Goal: Transaction & Acquisition: Purchase product/service

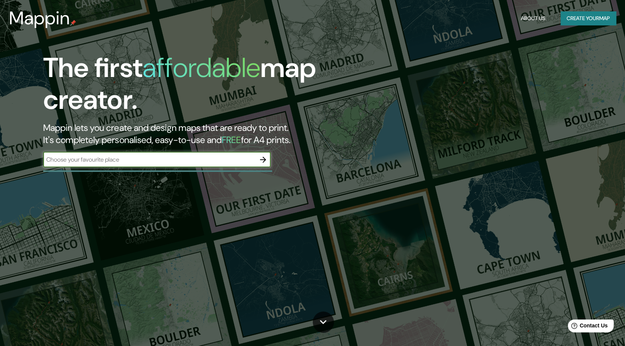
click at [132, 163] on input "text" at bounding box center [149, 159] width 212 height 9
click at [265, 160] on icon "button" at bounding box center [263, 160] width 6 height 6
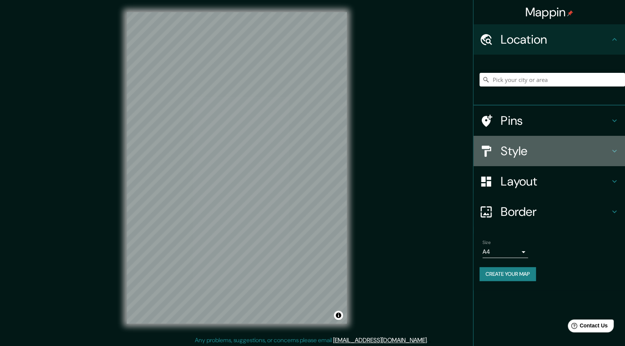
click at [616, 151] on icon at bounding box center [615, 151] width 5 height 3
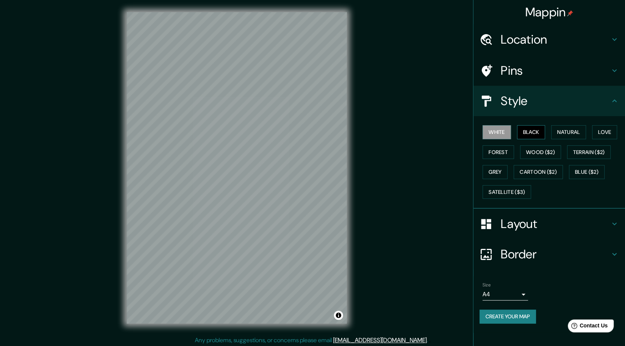
click at [533, 132] on button "Black" at bounding box center [531, 132] width 28 height 14
click at [559, 131] on button "Natural" at bounding box center [568, 132] width 35 height 14
click at [602, 134] on button "Love" at bounding box center [604, 132] width 25 height 14
click at [589, 150] on button "Terrain ($2)" at bounding box center [589, 152] width 44 height 14
click at [498, 154] on button "Forest" at bounding box center [498, 152] width 31 height 14
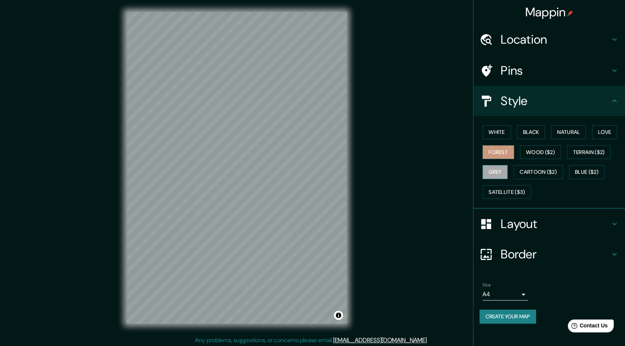
click at [500, 174] on button "Grey" at bounding box center [495, 172] width 25 height 14
click at [496, 190] on button "Satellite ($3)" at bounding box center [507, 192] width 49 height 14
click at [492, 153] on button "Forest" at bounding box center [498, 152] width 31 height 14
click at [535, 128] on button "Black" at bounding box center [531, 132] width 28 height 14
click at [488, 134] on button "White" at bounding box center [497, 132] width 28 height 14
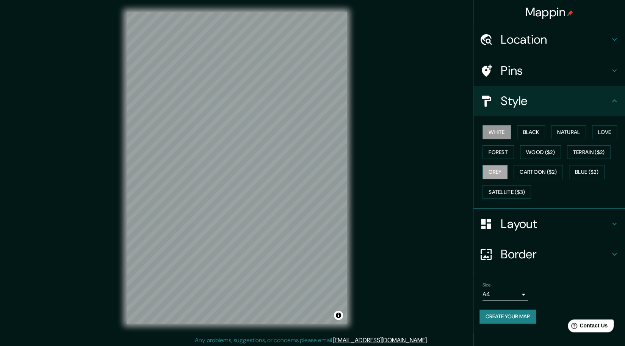
click at [504, 178] on button "Grey" at bounding box center [495, 172] width 25 height 14
click at [503, 150] on button "Forest" at bounding box center [498, 152] width 31 height 14
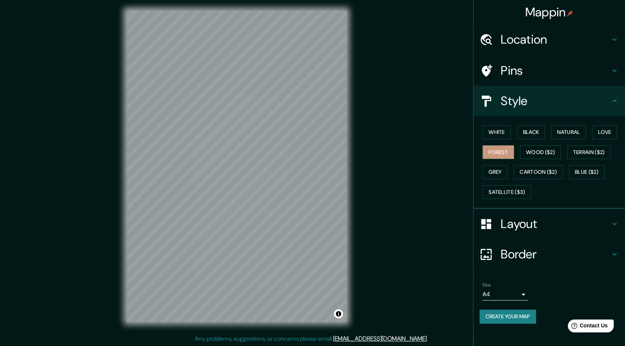
scroll to position [2, 0]
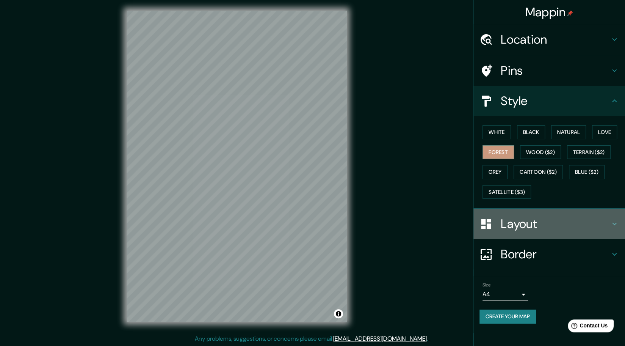
click at [600, 220] on h4 "Layout" at bounding box center [555, 223] width 109 height 15
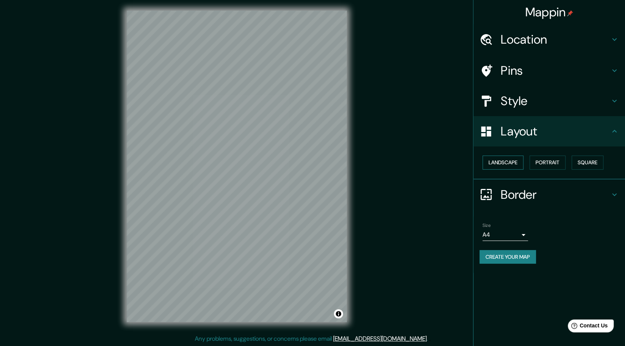
click at [508, 163] on button "Landscape" at bounding box center [503, 163] width 41 height 14
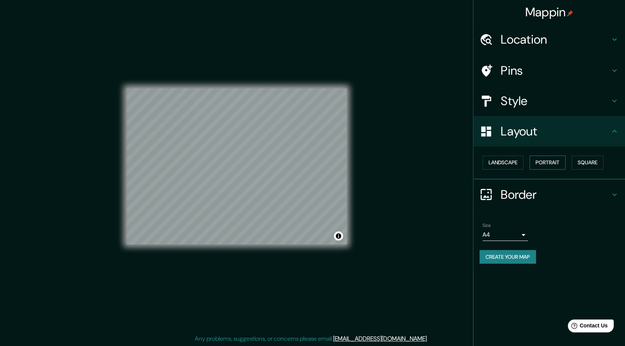
click at [545, 163] on button "Portrait" at bounding box center [548, 163] width 36 height 14
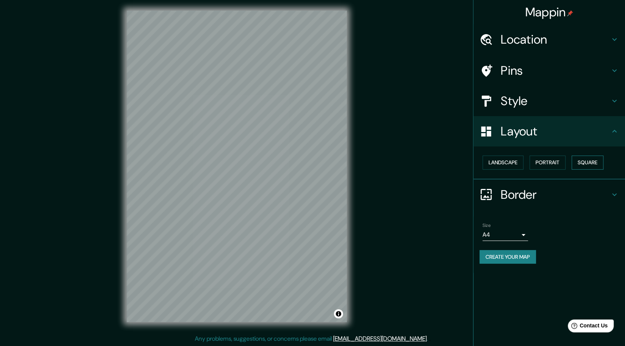
click at [586, 163] on button "Square" at bounding box center [588, 163] width 32 height 14
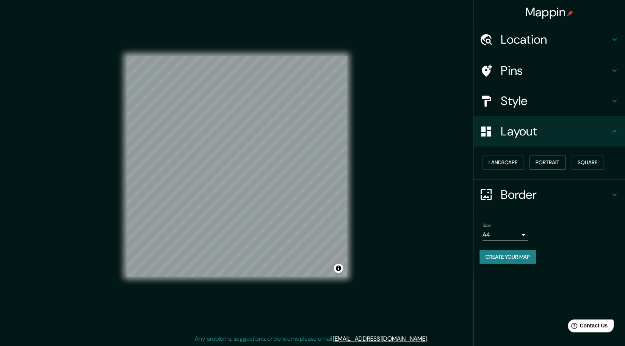
click at [555, 163] on button "Portrait" at bounding box center [548, 163] width 36 height 14
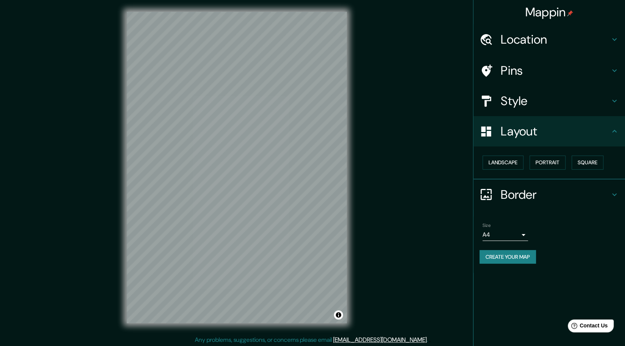
scroll to position [0, 0]
click at [580, 59] on div "Pins" at bounding box center [550, 70] width 152 height 30
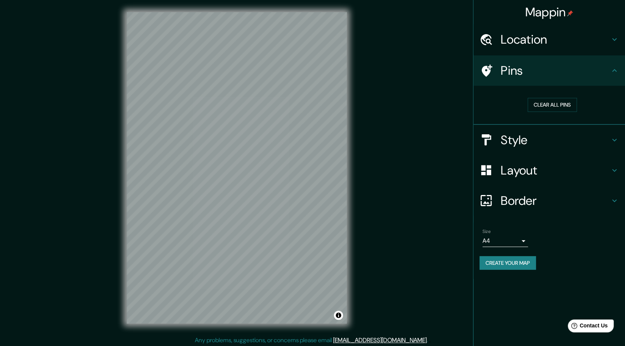
click at [595, 37] on h4 "Location" at bounding box center [555, 39] width 109 height 15
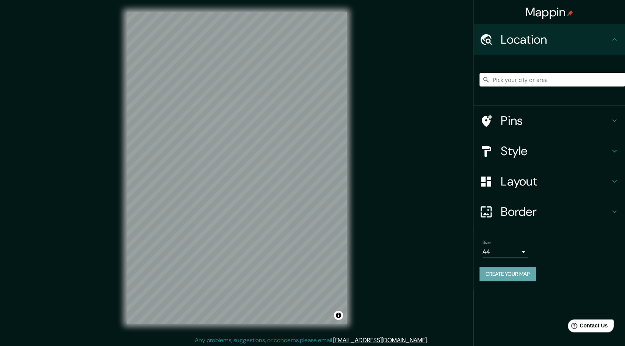
click at [515, 275] on button "Create your map" at bounding box center [508, 274] width 57 height 14
click at [520, 276] on button "Create your map" at bounding box center [508, 274] width 57 height 14
click at [533, 210] on h4 "Border" at bounding box center [555, 211] width 109 height 15
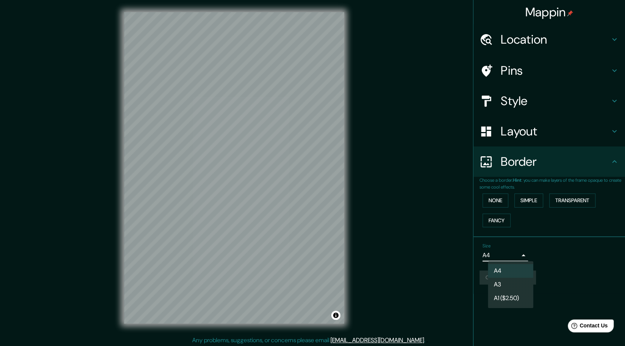
click at [528, 257] on body "Mappin Location Pins Style Layout Border Choose a border. Hint : you can make l…" at bounding box center [312, 173] width 625 height 346
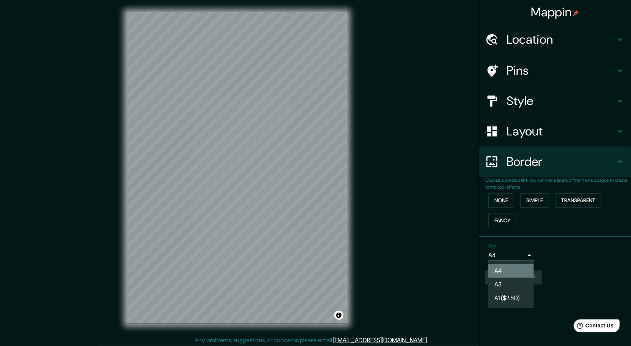
click at [507, 270] on li "A4" at bounding box center [511, 271] width 46 height 14
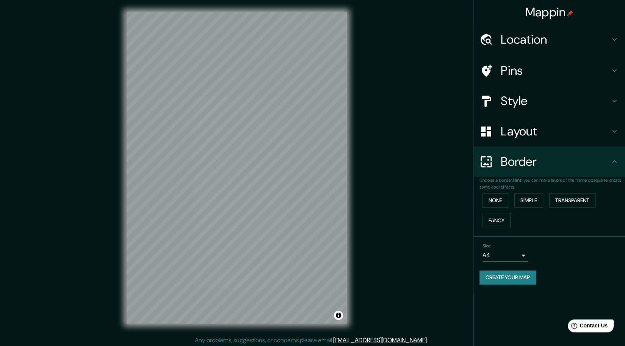
click at [514, 276] on button "Create your map" at bounding box center [508, 277] width 57 height 14
click at [522, 276] on button "Create your map" at bounding box center [508, 277] width 57 height 14
click at [523, 199] on button "Simple" at bounding box center [529, 200] width 29 height 14
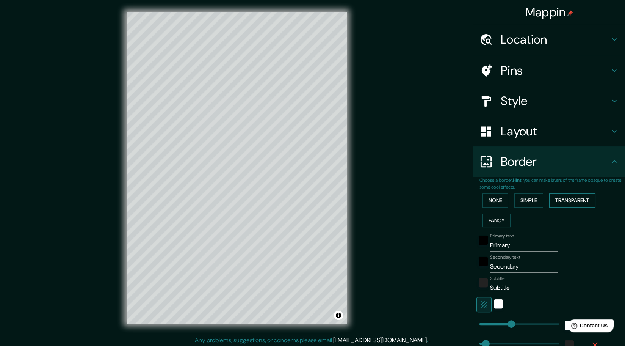
click at [556, 199] on button "Transparent" at bounding box center [573, 200] width 46 height 14
click at [483, 203] on button "None" at bounding box center [496, 200] width 26 height 14
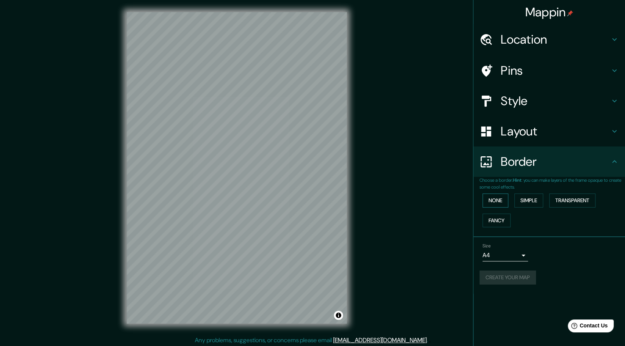
click at [498, 201] on button "None" at bounding box center [496, 200] width 26 height 14
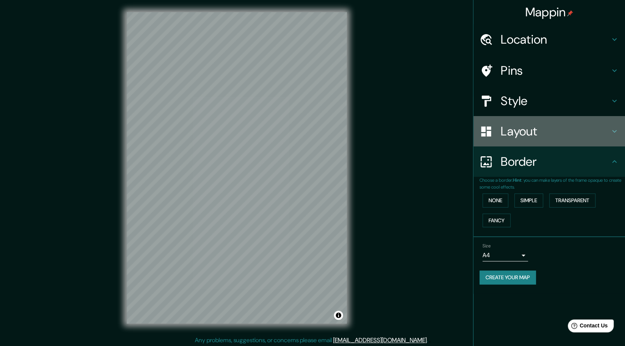
click at [499, 128] on div at bounding box center [490, 131] width 21 height 13
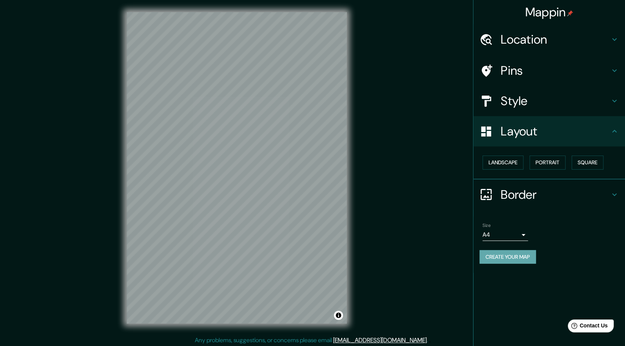
click at [514, 257] on button "Create your map" at bounding box center [508, 257] width 57 height 14
drag, startPoint x: 308, startPoint y: 232, endPoint x: 295, endPoint y: 236, distance: 13.6
click at [309, 236] on div at bounding box center [312, 238] width 6 height 6
click at [526, 82] on div "Pins" at bounding box center [550, 70] width 152 height 30
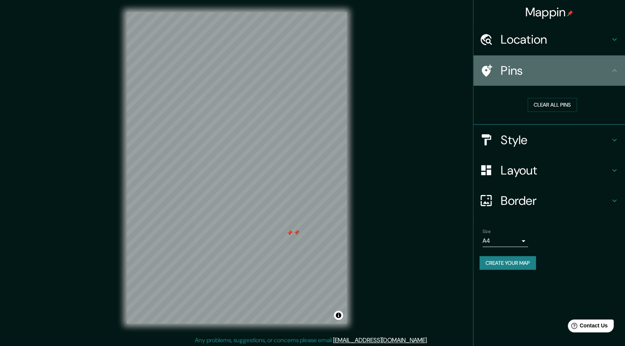
click at [520, 75] on h4 "Pins" at bounding box center [555, 70] width 109 height 15
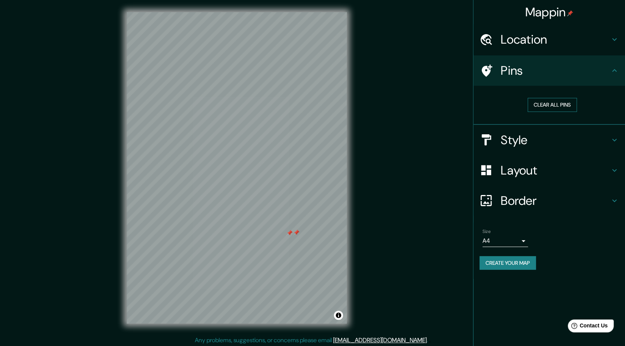
click at [554, 109] on button "Clear all pins" at bounding box center [552, 105] width 49 height 14
click at [497, 259] on button "Create your map" at bounding box center [508, 263] width 57 height 14
click at [545, 99] on button "Clear all pins" at bounding box center [552, 105] width 49 height 14
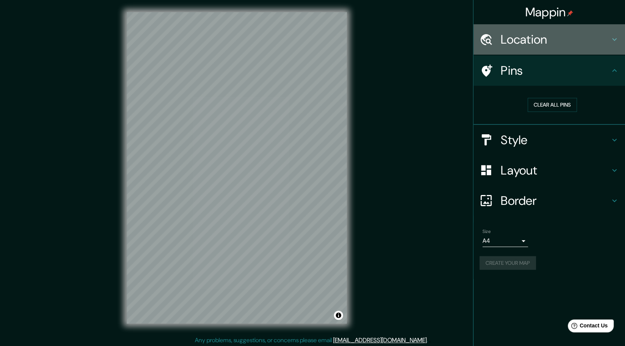
click at [541, 25] on div "Location" at bounding box center [550, 39] width 152 height 30
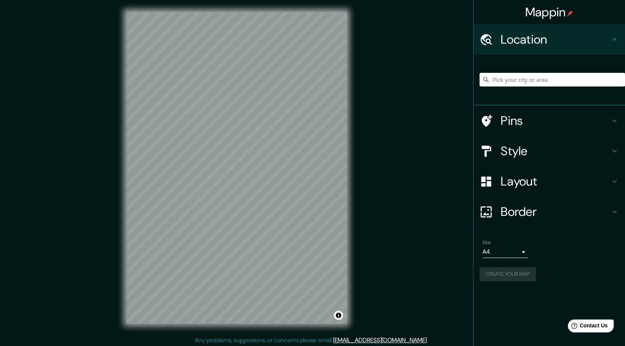
click at [581, 217] on h4 "Border" at bounding box center [555, 211] width 109 height 15
